Goal: Book appointment/travel/reservation

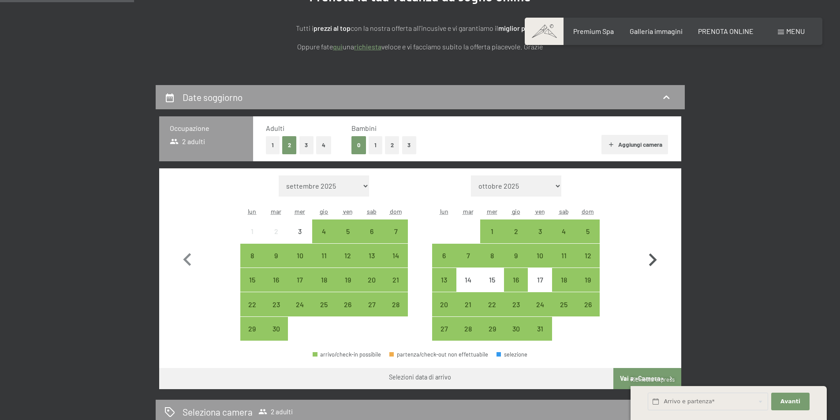
click at [653, 257] on icon "button" at bounding box center [653, 260] width 8 height 13
select select "[DATE]"
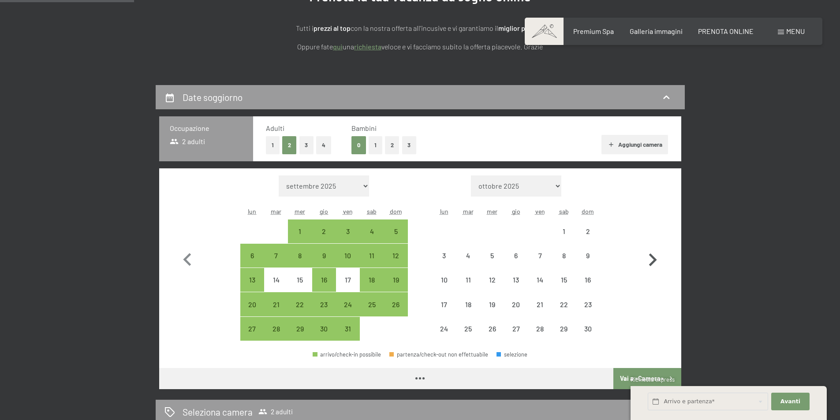
click at [653, 257] on icon "button" at bounding box center [653, 260] width 8 height 13
select select "[DATE]"
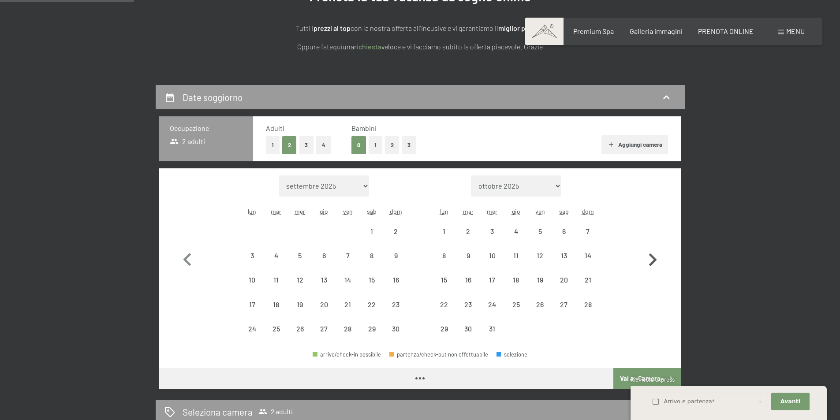
click at [653, 257] on icon "button" at bounding box center [653, 260] width 8 height 13
select select "[DATE]"
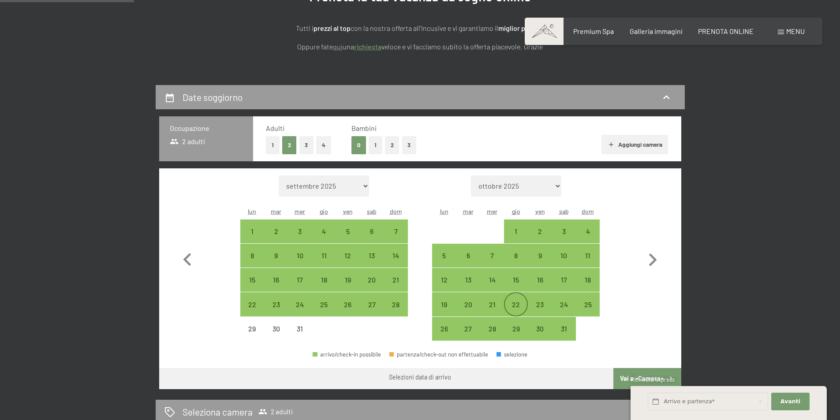
click at [514, 307] on div "22" at bounding box center [516, 312] width 22 height 22
select select "[DATE]"
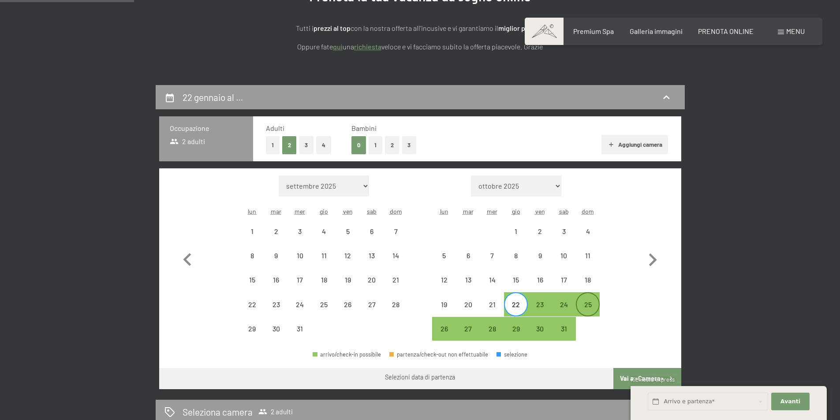
click at [595, 307] on div "25" at bounding box center [588, 312] width 22 height 22
select select "[DATE]"
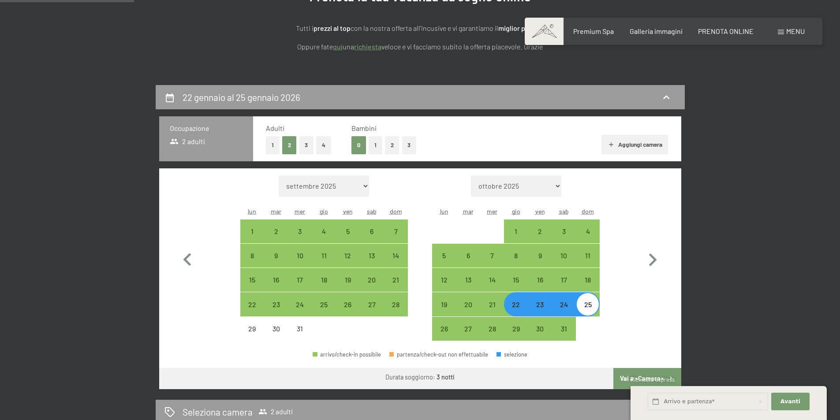
click at [510, 307] on div "22" at bounding box center [516, 312] width 22 height 22
select select "[DATE]"
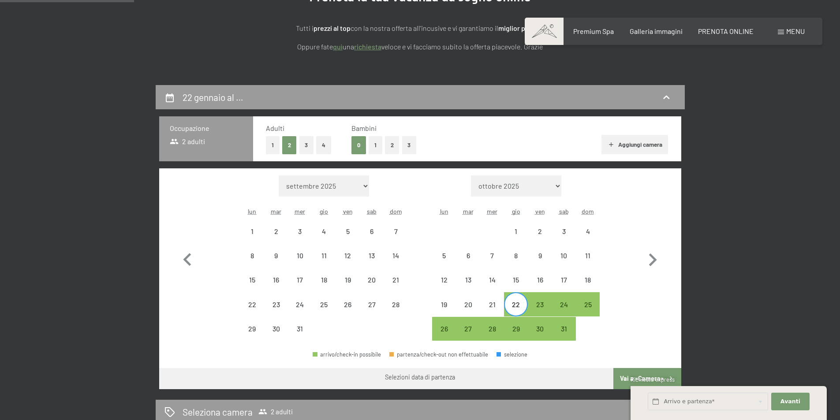
click at [514, 309] on div "22" at bounding box center [516, 312] width 22 height 22
select select "[DATE]"
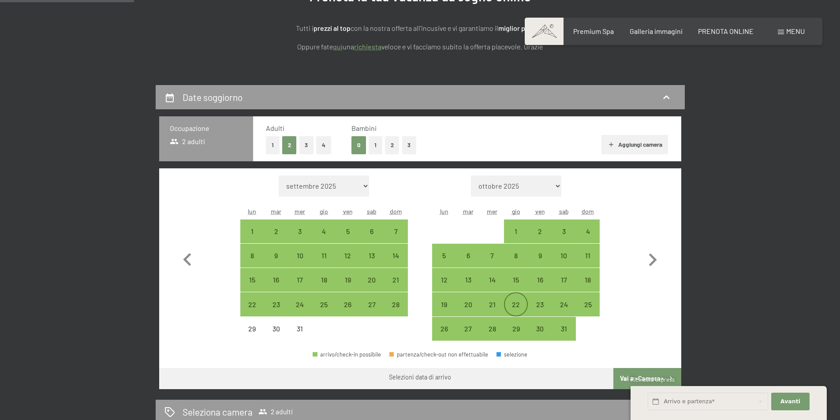
click at [514, 309] on div "22" at bounding box center [516, 312] width 22 height 22
select select "[DATE]"
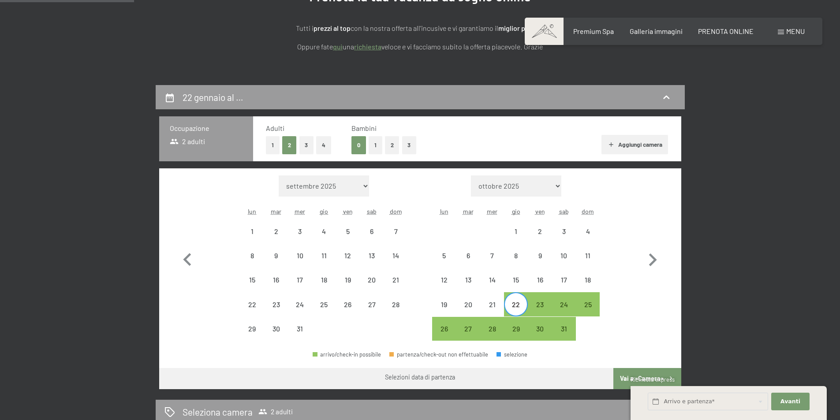
click at [514, 309] on div "22" at bounding box center [516, 312] width 22 height 22
select select "[DATE]"
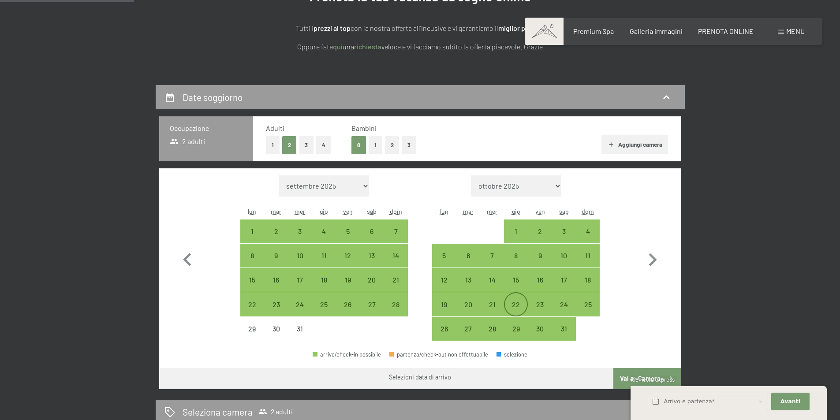
click at [514, 309] on div "22" at bounding box center [516, 312] width 22 height 22
select select "[DATE]"
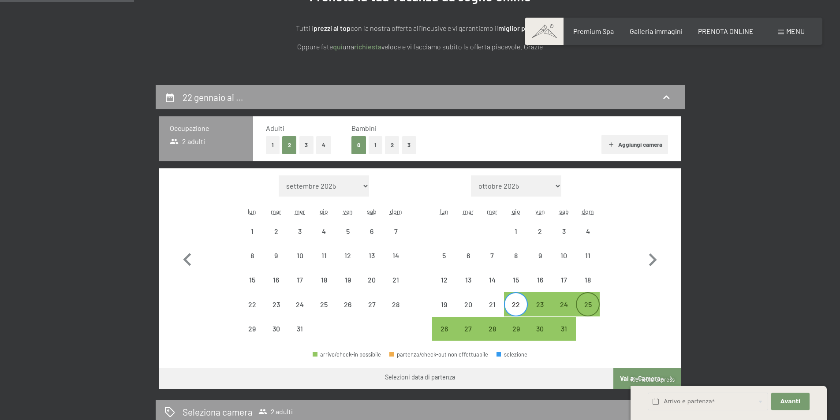
click at [592, 304] on div "25" at bounding box center [588, 312] width 22 height 22
select select "[DATE]"
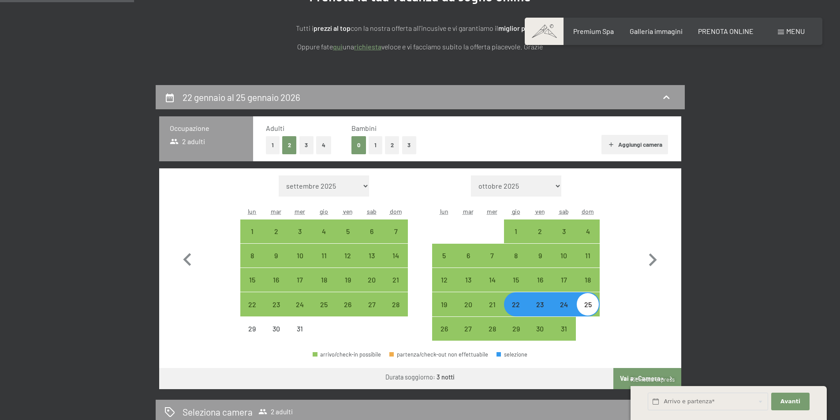
click at [521, 310] on div "22" at bounding box center [516, 312] width 22 height 22
select select "[DATE]"
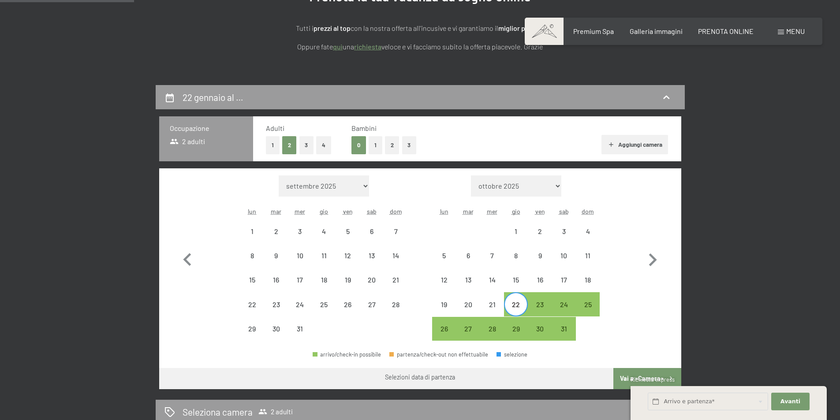
click at [600, 309] on div "25" at bounding box center [588, 304] width 24 height 24
select select "[DATE]"
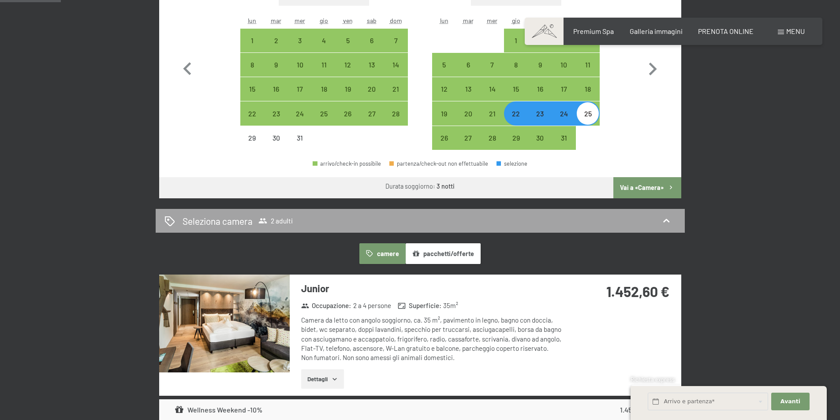
scroll to position [309, 0]
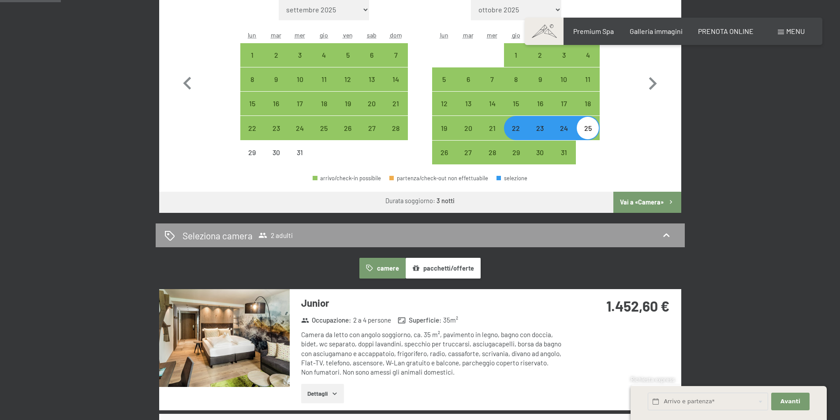
click at [628, 202] on button "Vai a «Camera»" at bounding box center [647, 202] width 67 height 21
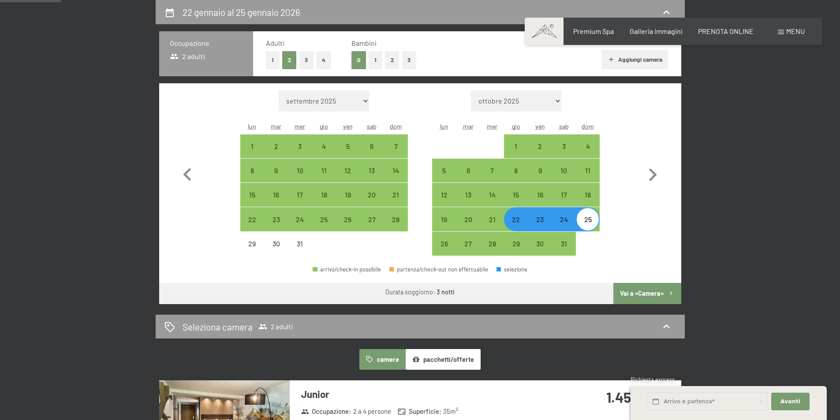
select select "[DATE]"
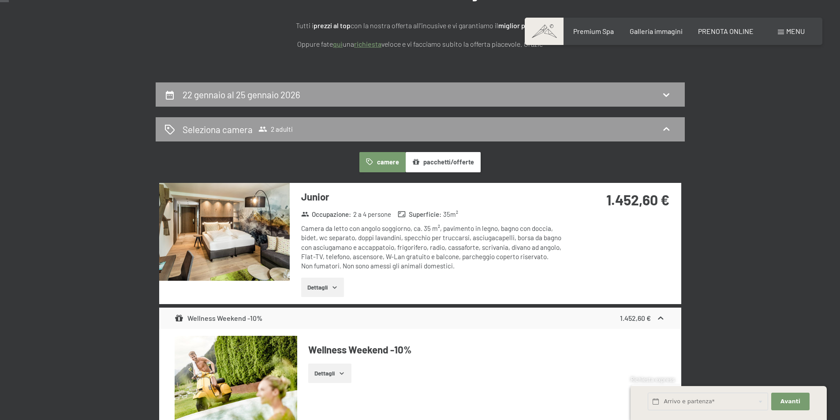
scroll to position [41, 0]
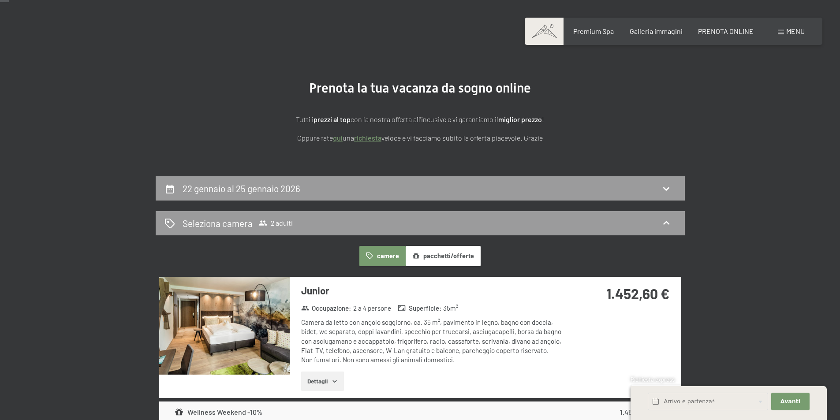
click at [444, 256] on button "pacchetti/offerte" at bounding box center [443, 256] width 75 height 20
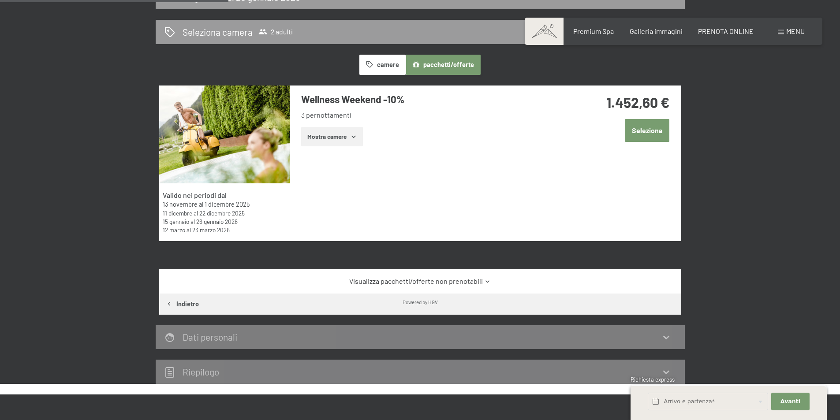
scroll to position [173, 0]
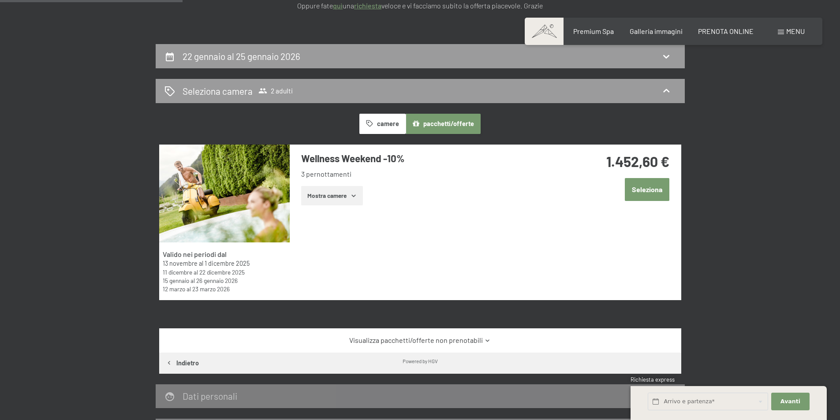
click at [349, 197] on button "Mostra camere" at bounding box center [332, 195] width 62 height 19
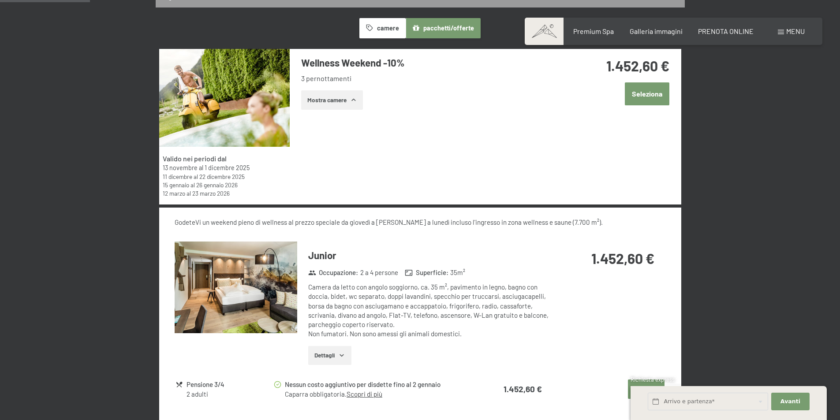
scroll to position [262, 0]
